Goal: Navigation & Orientation: Find specific page/section

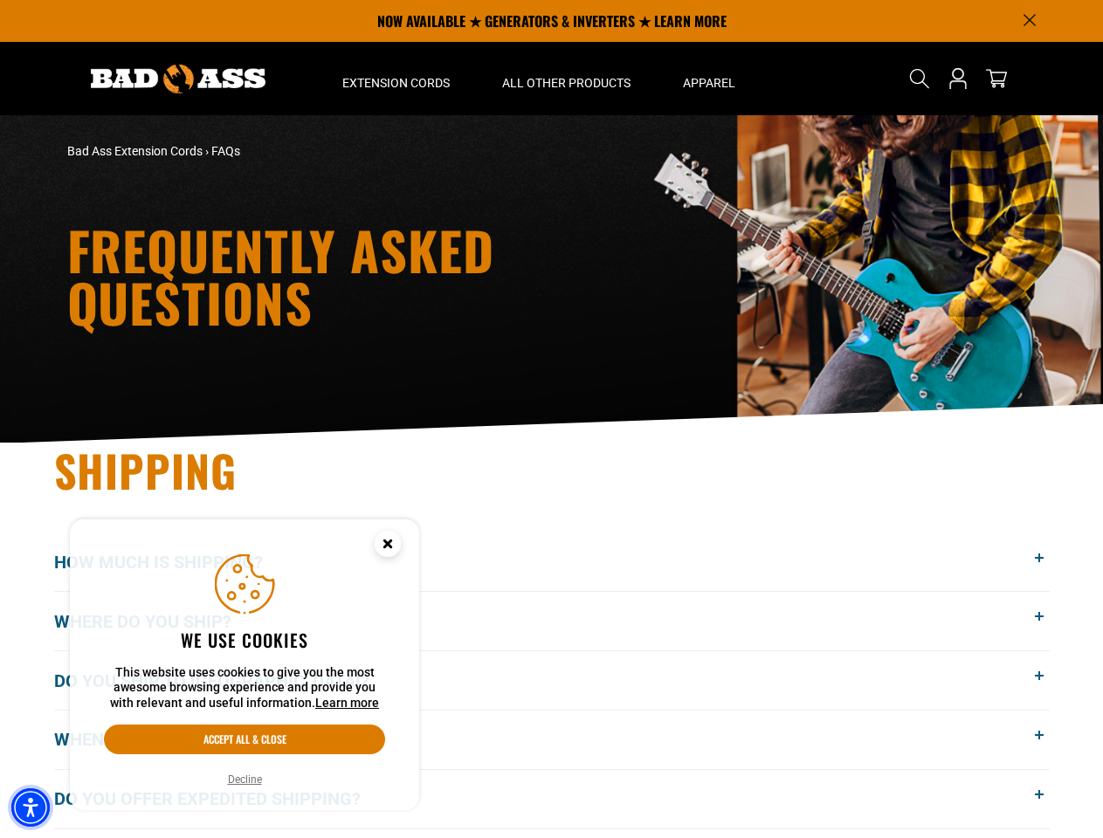
click at [31, 808] on img "Accessibility Menu" at bounding box center [30, 807] width 38 height 38
